Goal: Task Accomplishment & Management: Use online tool/utility

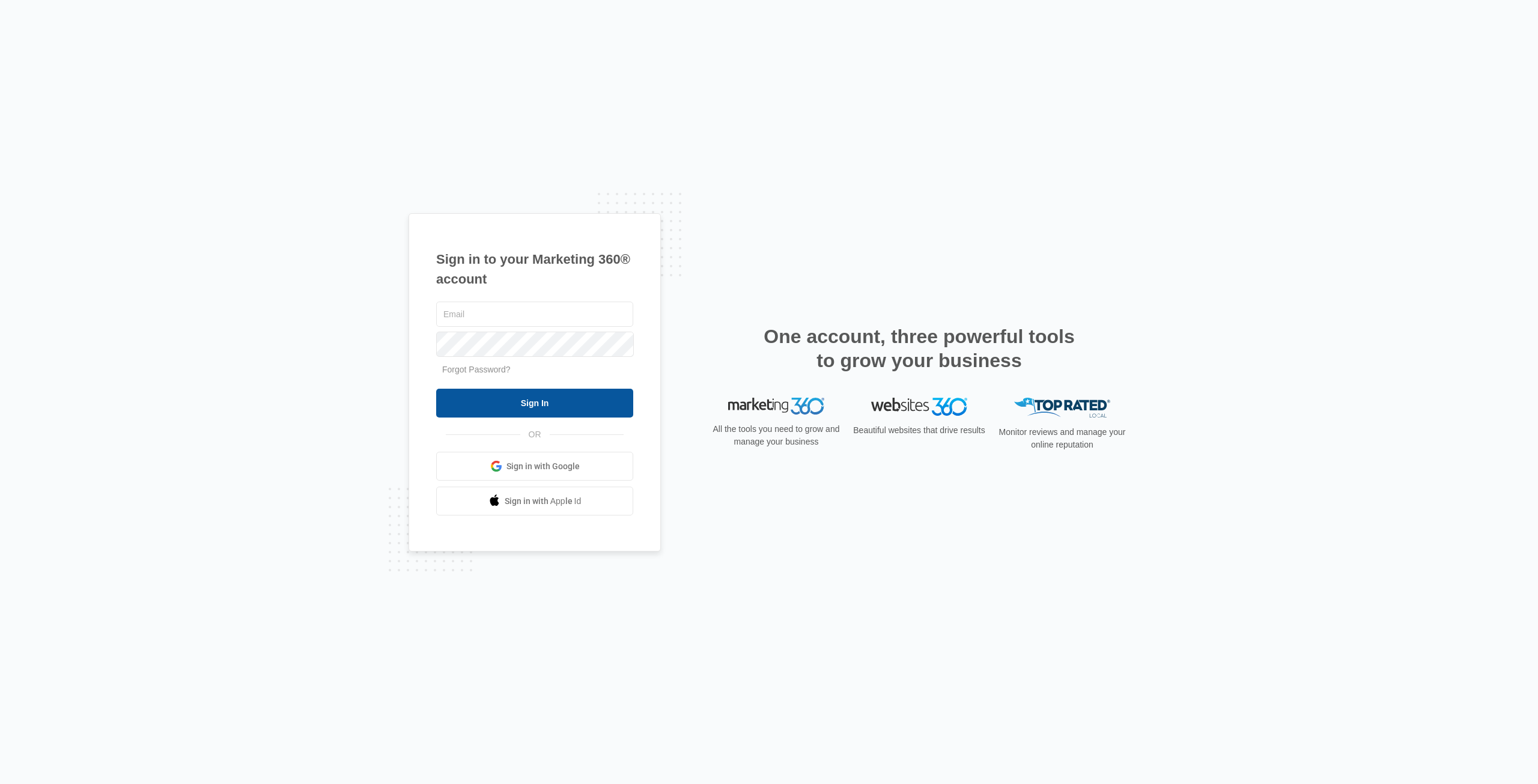
type input "[EMAIL_ADDRESS][DOMAIN_NAME]"
drag, startPoint x: 483, startPoint y: 400, endPoint x: 488, endPoint y: 394, distance: 7.8
click at [483, 398] on input "Sign In" at bounding box center [534, 402] width 197 height 28
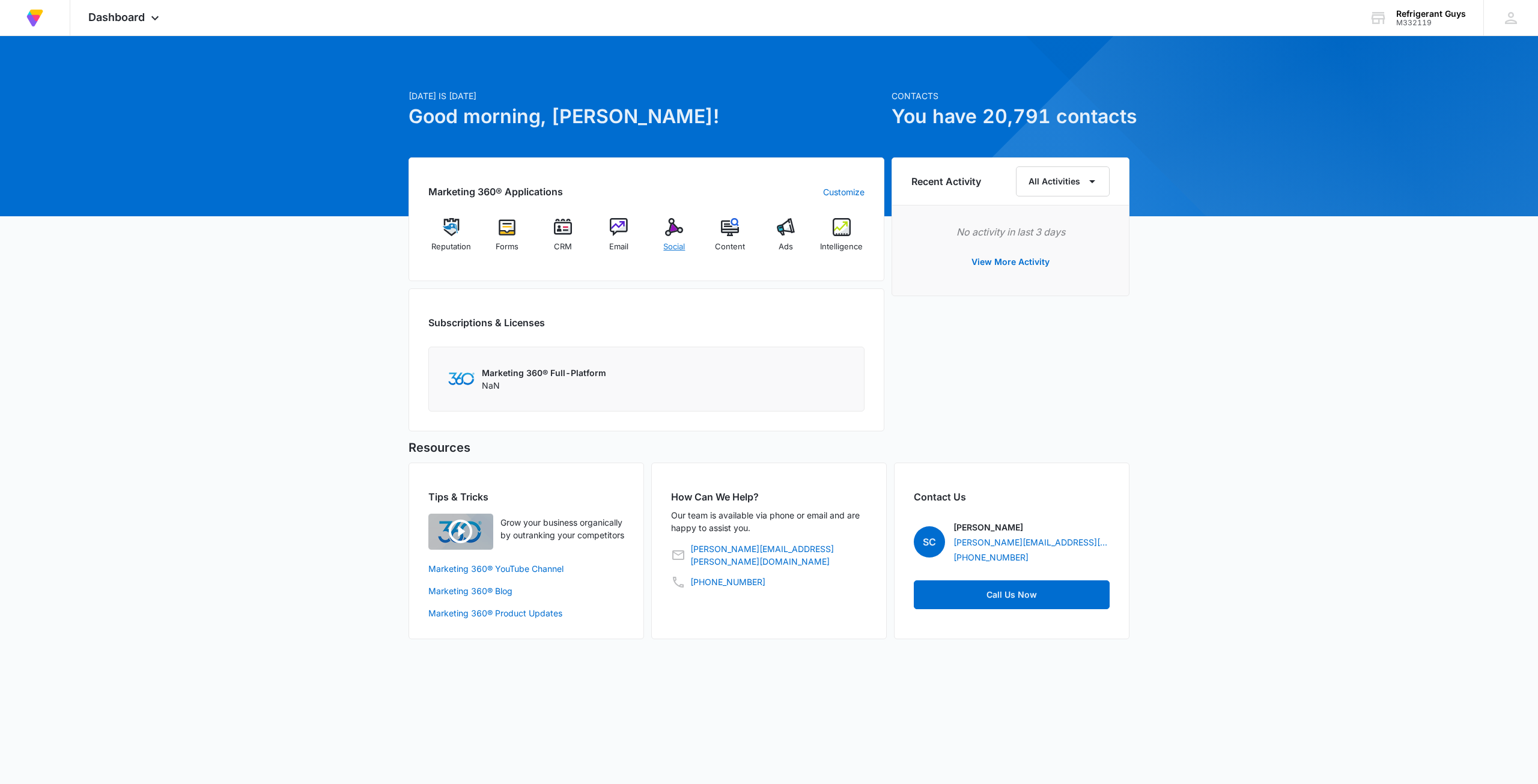
click at [675, 223] on img at bounding box center [674, 227] width 18 height 18
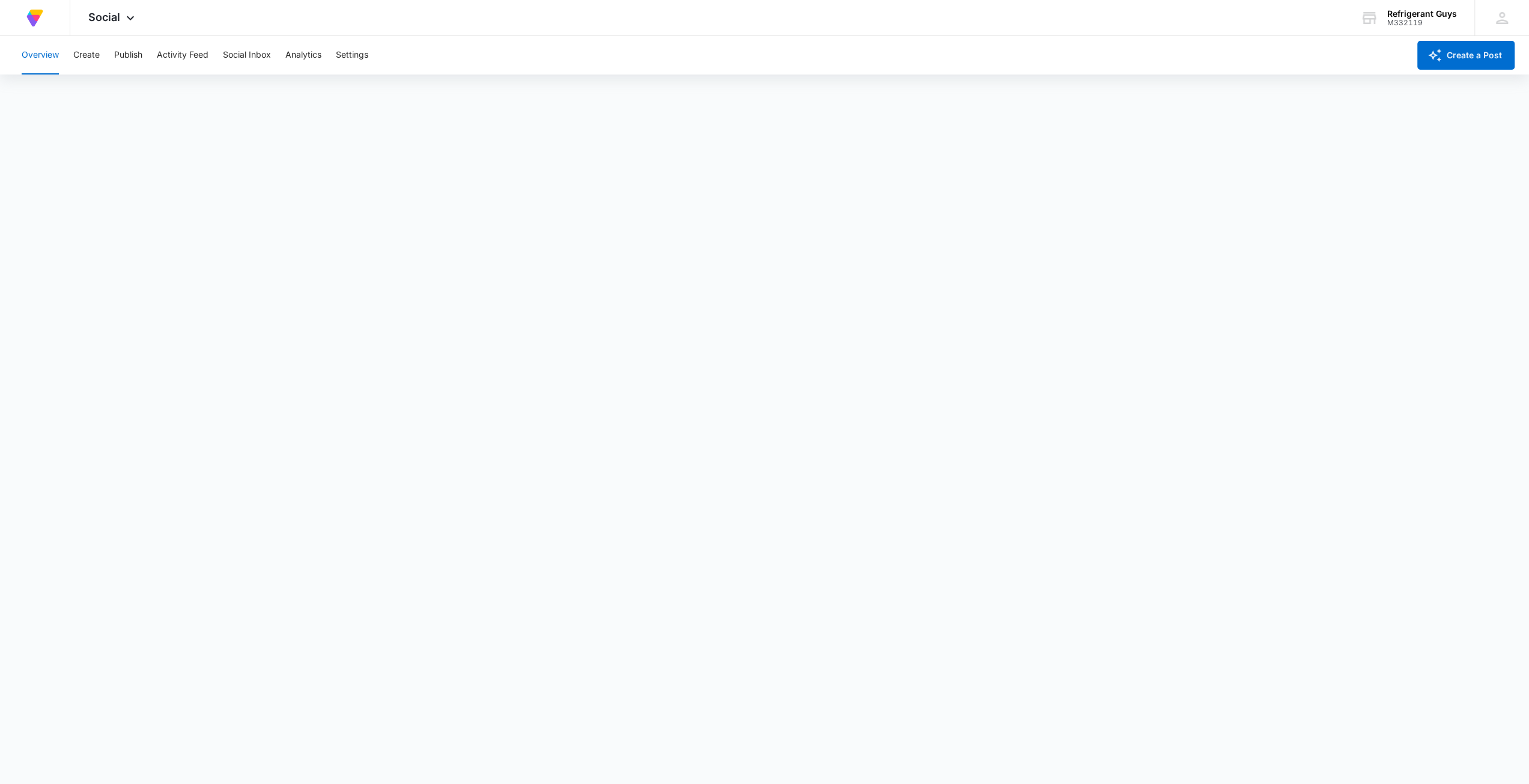
click at [112, 57] on div "Overview Create Publish Activity Feed Social Inbox Analytics Settings" at bounding box center [712, 55] width 1394 height 38
click at [116, 57] on button "Publish" at bounding box center [128, 55] width 28 height 38
